Goal: Navigation & Orientation: Find specific page/section

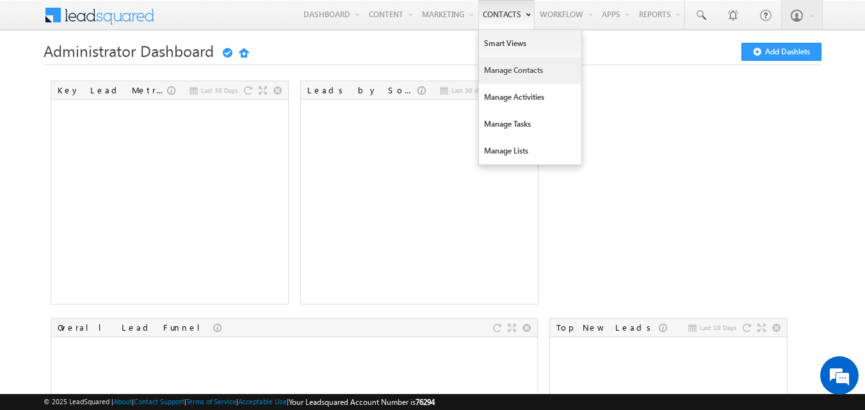
click at [520, 63] on link "Manage Contacts" at bounding box center [530, 70] width 102 height 27
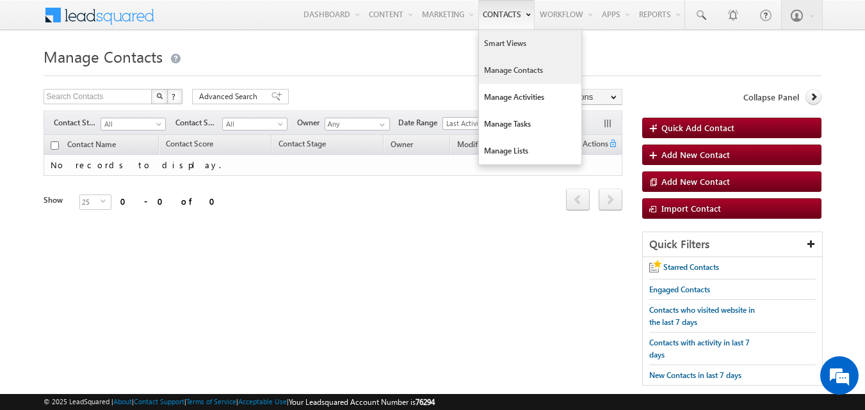
click at [495, 46] on link "Smart Views" at bounding box center [530, 43] width 102 height 27
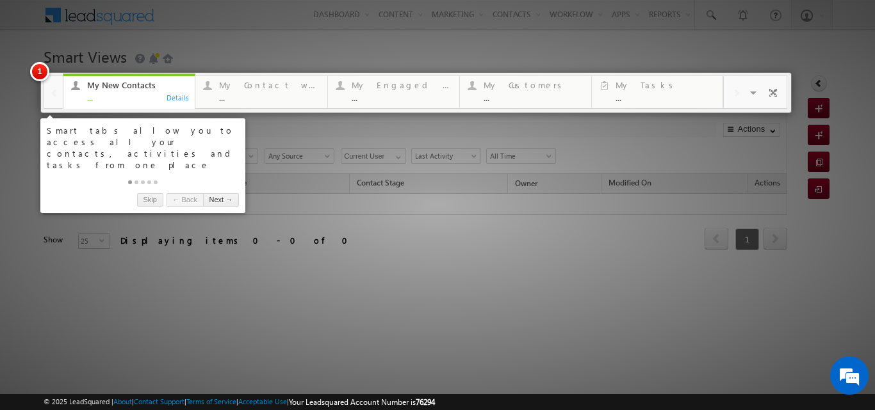
click at [303, 159] on div at bounding box center [437, 205] width 875 height 410
